Goal: Task Accomplishment & Management: Use online tool/utility

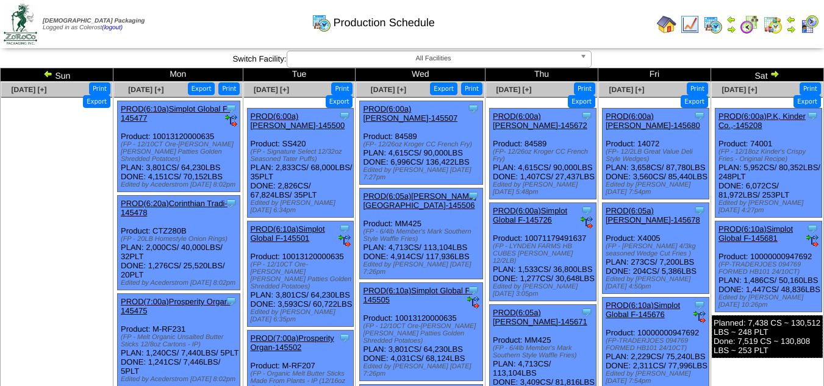
click at [680, 95] on button "Export" at bounding box center [693, 101] width 27 height 13
click at [793, 95] on button "Export" at bounding box center [806, 101] width 27 height 13
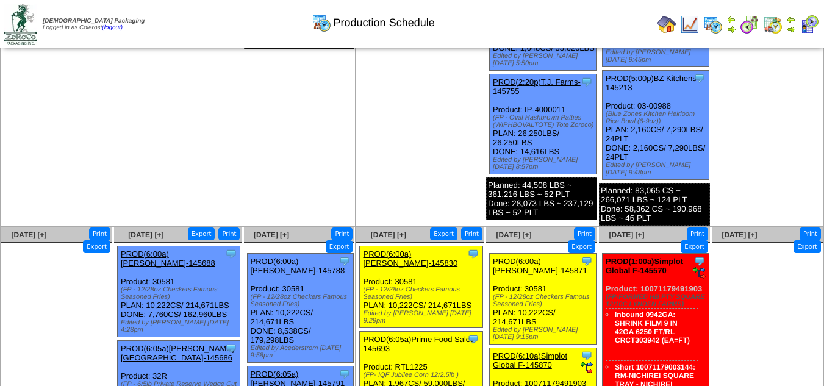
scroll to position [841, 0]
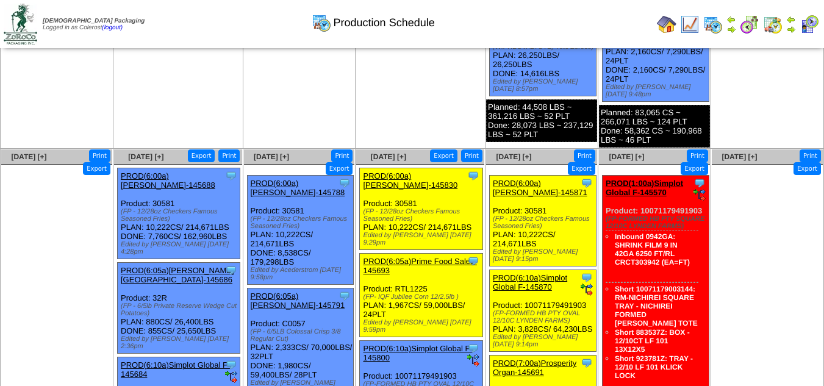
click at [201, 149] on button "Export" at bounding box center [201, 155] width 27 height 13
click at [326, 162] on button "Export" at bounding box center [339, 168] width 27 height 13
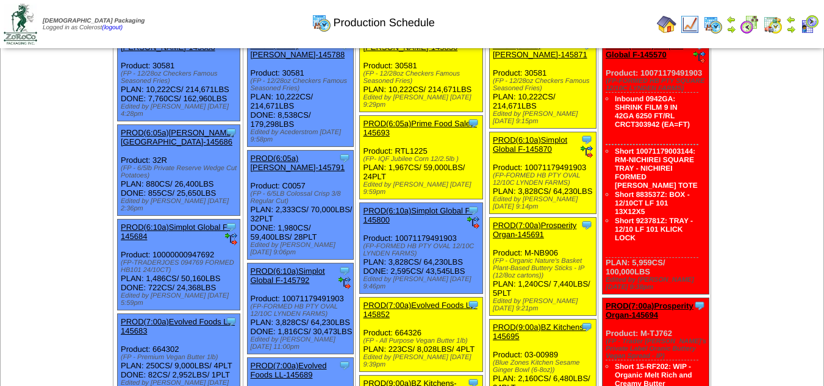
scroll to position [922, 0]
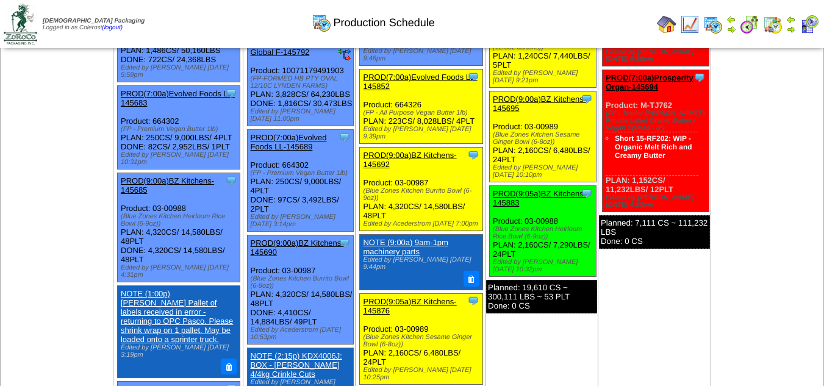
scroll to position [658, 0]
